Goal: Navigation & Orientation: Understand site structure

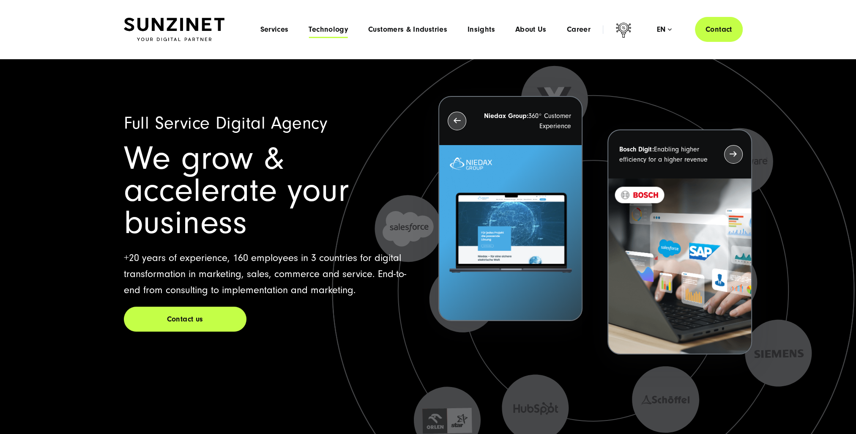
click at [327, 31] on span "Technology" at bounding box center [327, 29] width 39 height 8
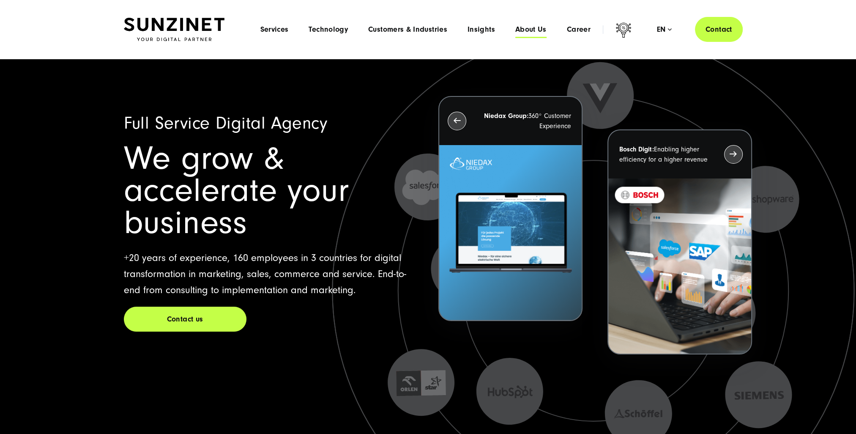
click at [522, 30] on span "About Us" at bounding box center [530, 29] width 31 height 8
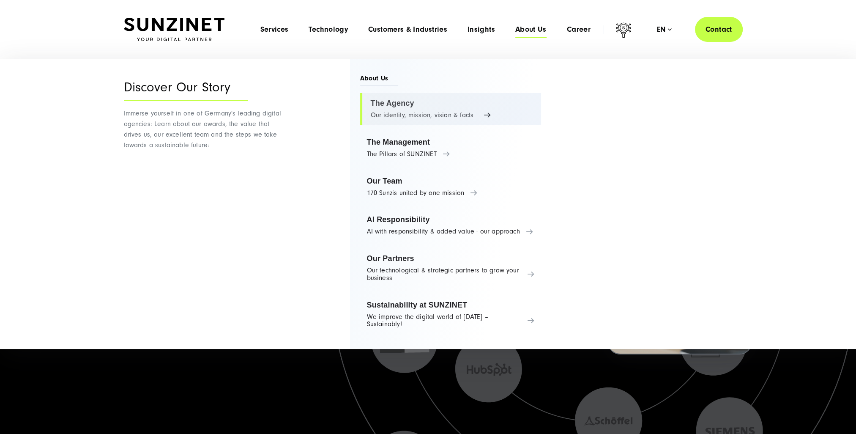
click at [473, 113] on link "The Agency Our identity, mission, vision & facts" at bounding box center [450, 109] width 181 height 32
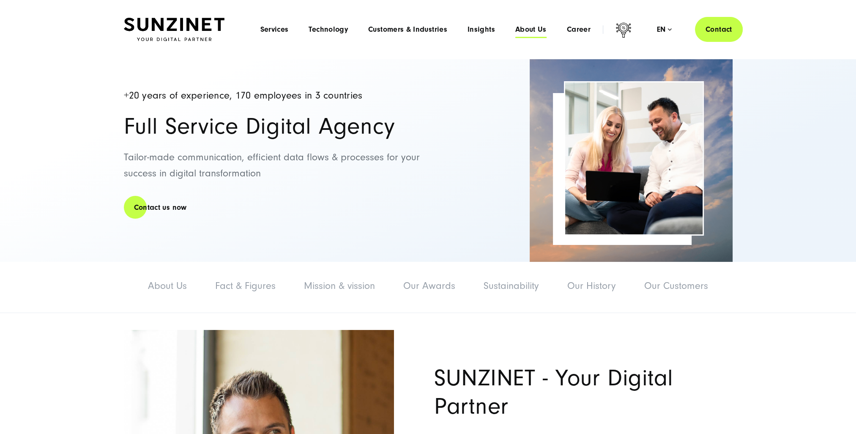
click at [542, 28] on span "About Us" at bounding box center [530, 29] width 31 height 8
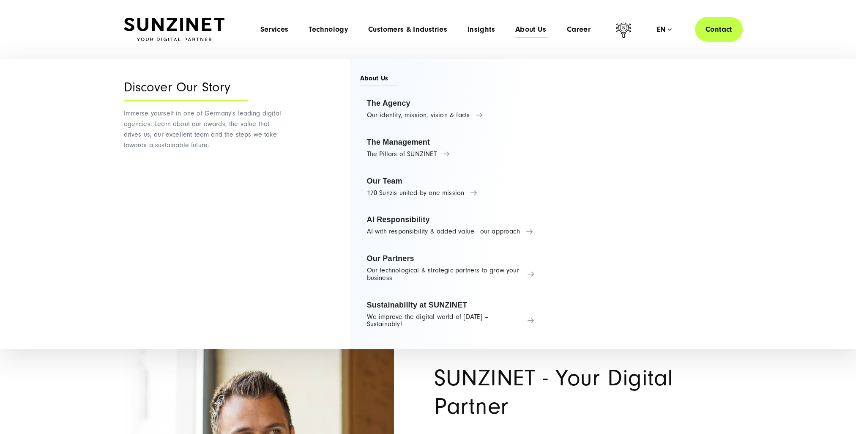
drag, startPoint x: 62, startPoint y: 354, endPoint x: 62, endPoint y: 360, distance: 6.3
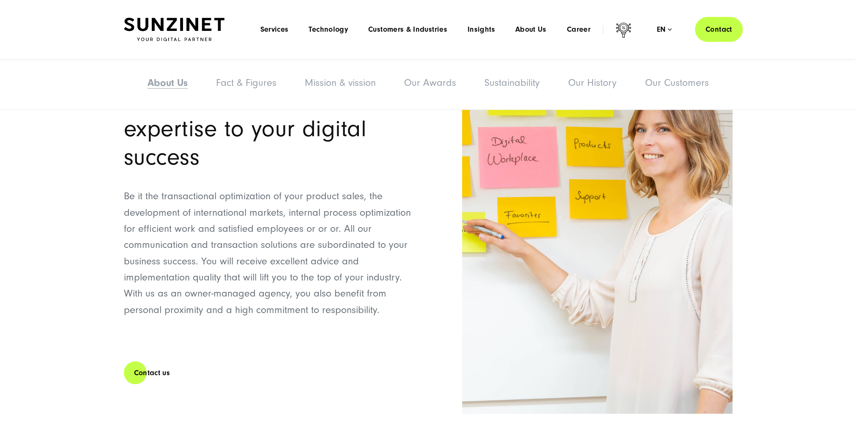
scroll to position [803, 0]
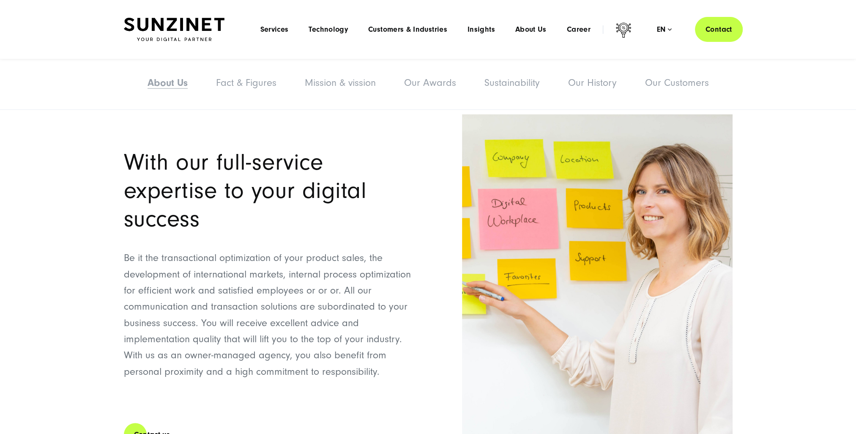
click at [167, 18] on img at bounding box center [174, 30] width 101 height 24
